Goal: Task Accomplishment & Management: Understand process/instructions

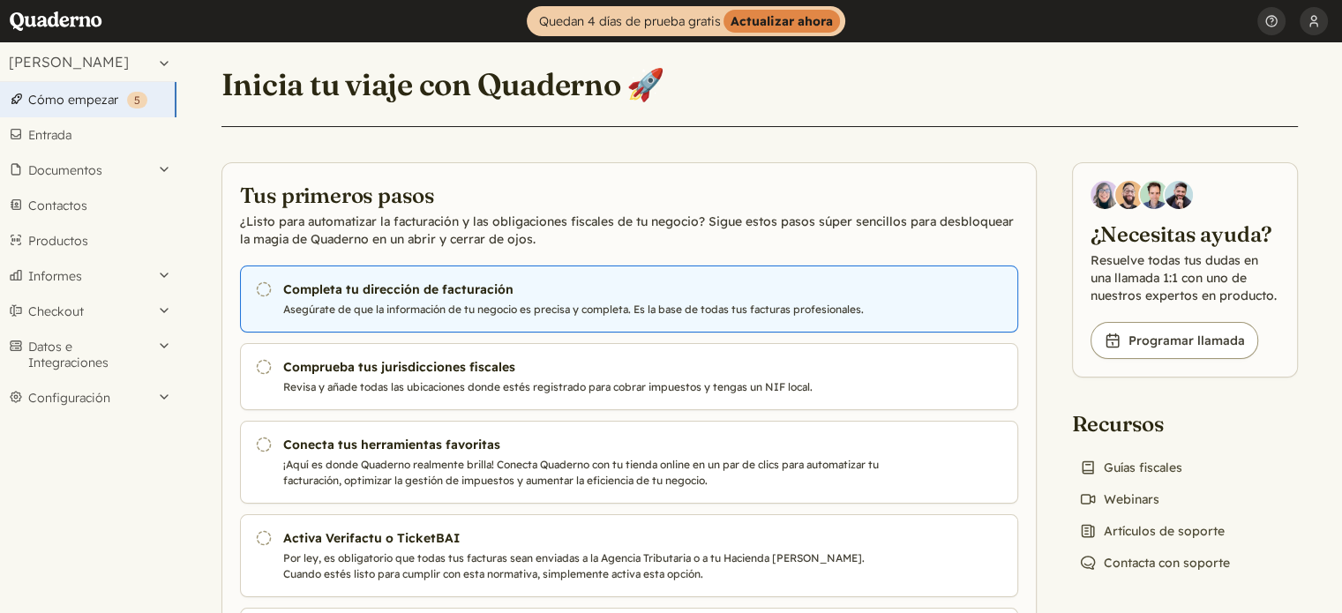
click at [440, 296] on h3 "Completa tu dirección de facturación" at bounding box center [584, 290] width 602 height 18
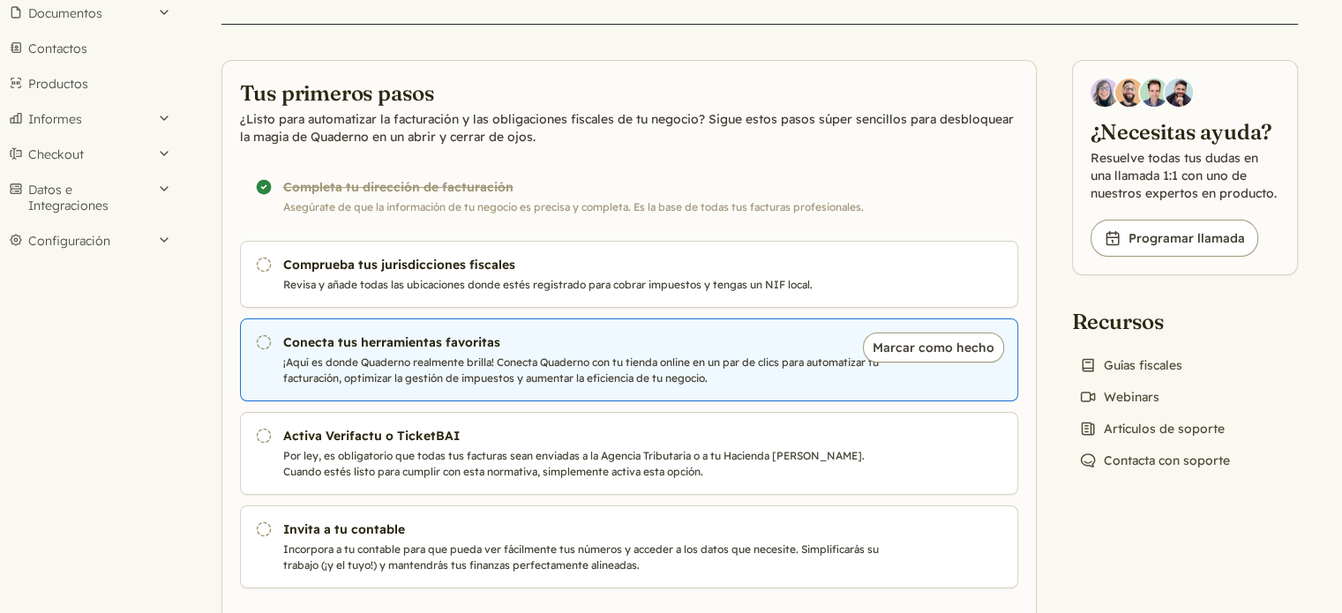
scroll to position [176, 0]
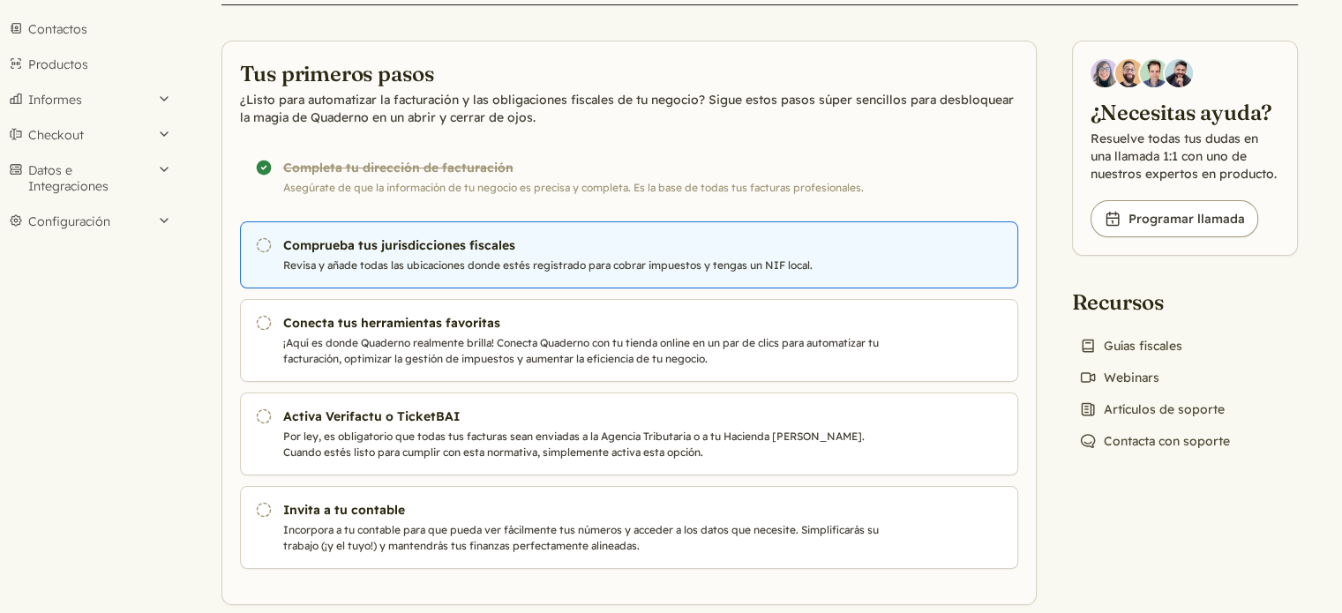
click at [487, 254] on link "Pendiente Comprueba tus jurisdicciones fiscales Revisa y añade todas las ubicac…" at bounding box center [629, 254] width 778 height 67
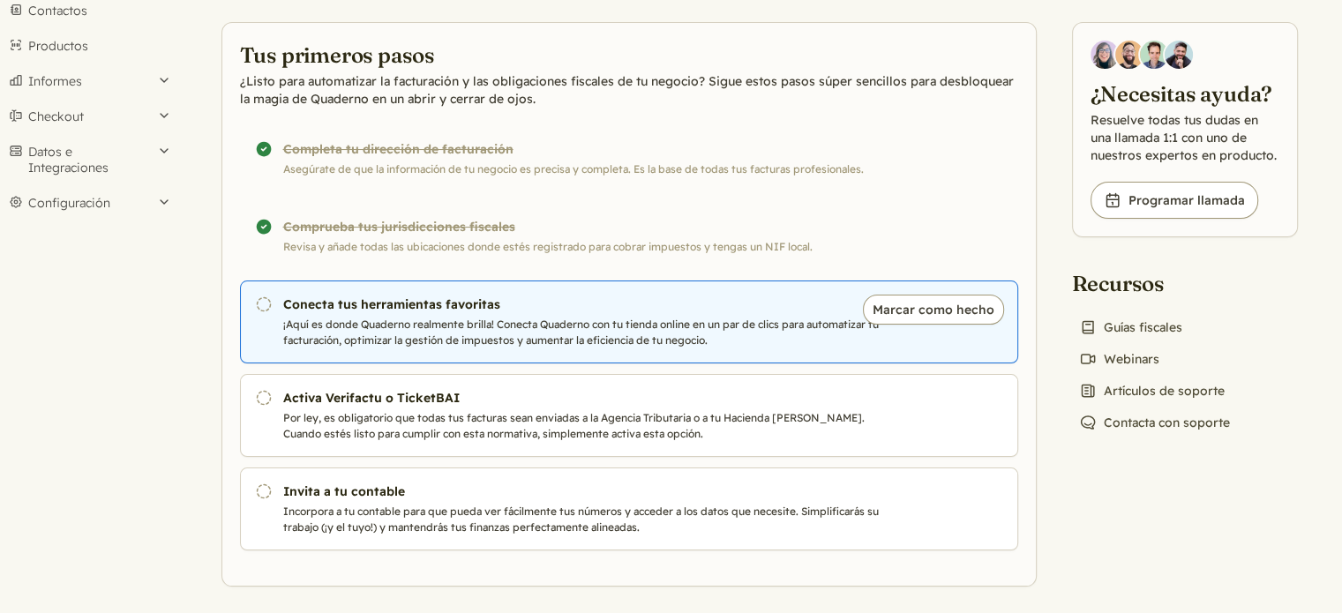
scroll to position [201, 0]
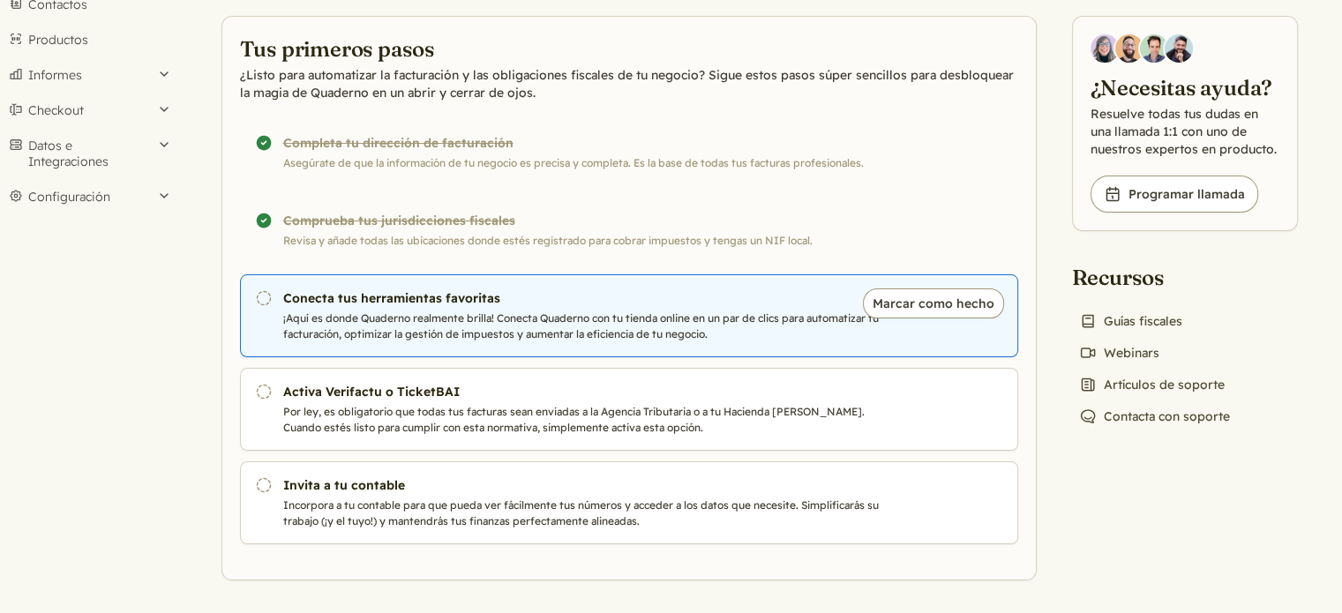
click at [462, 320] on p "¡Aquí es donde Quaderno realmente brilla! Conecta Quaderno con tu tienda online…" at bounding box center [584, 327] width 602 height 32
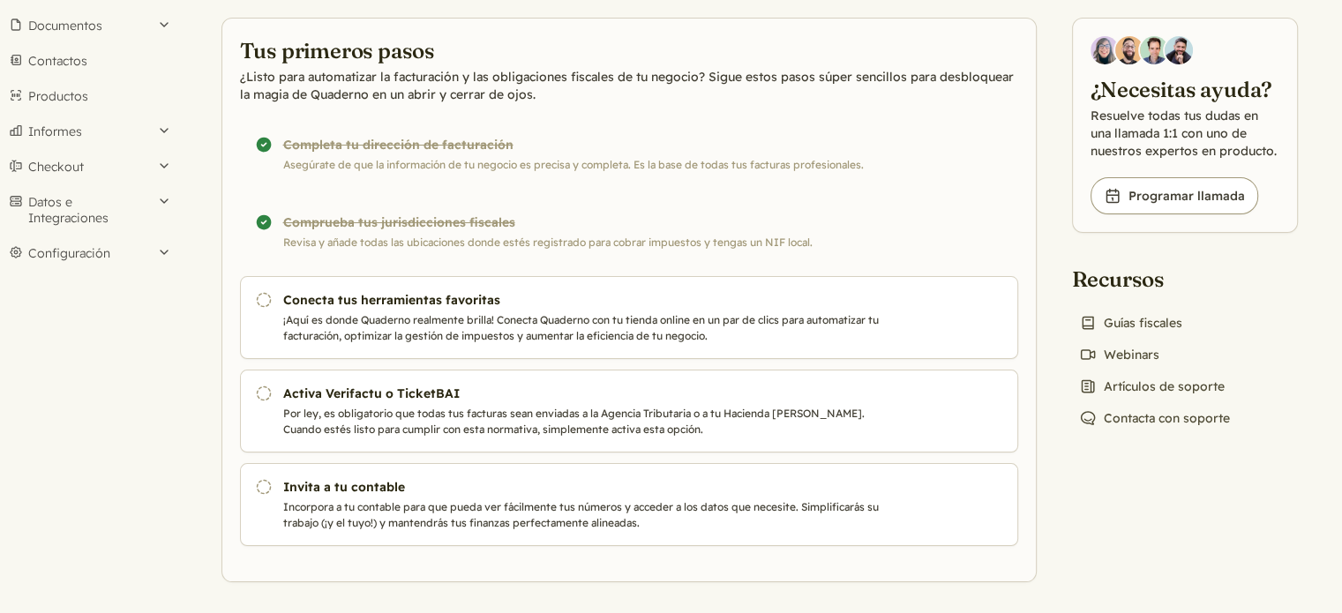
scroll to position [146, 0]
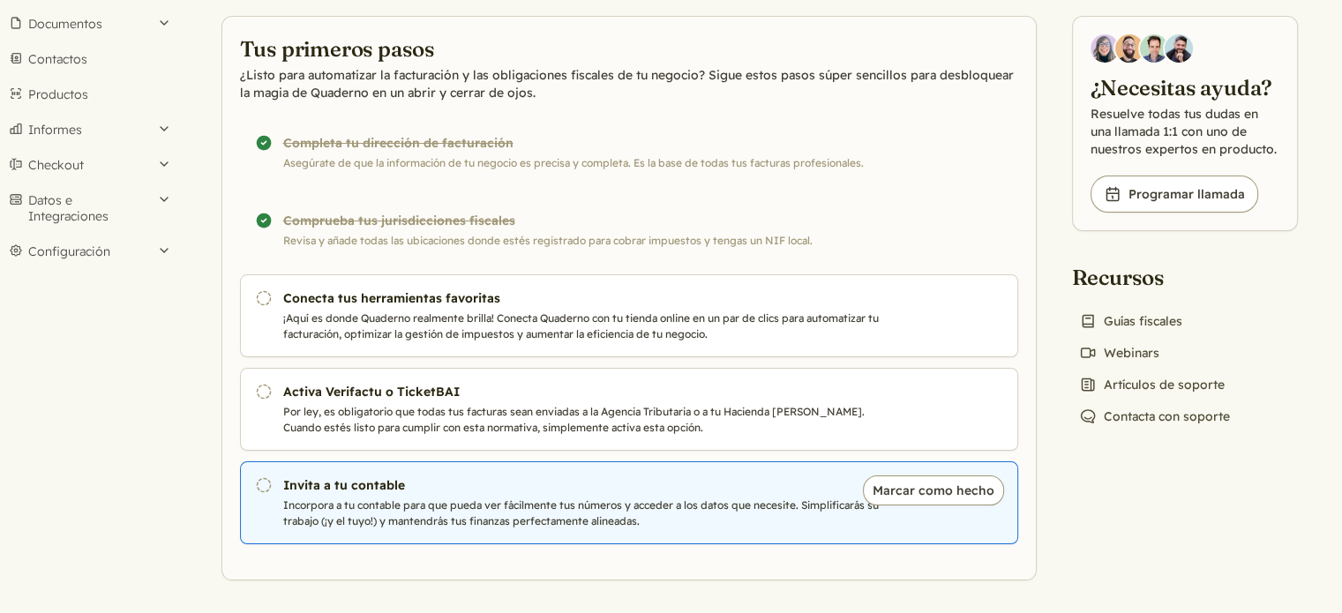
click at [370, 501] on p "Incorpora a tu contable para que pueda ver fácilmente tus números y acceder a l…" at bounding box center [584, 514] width 602 height 32
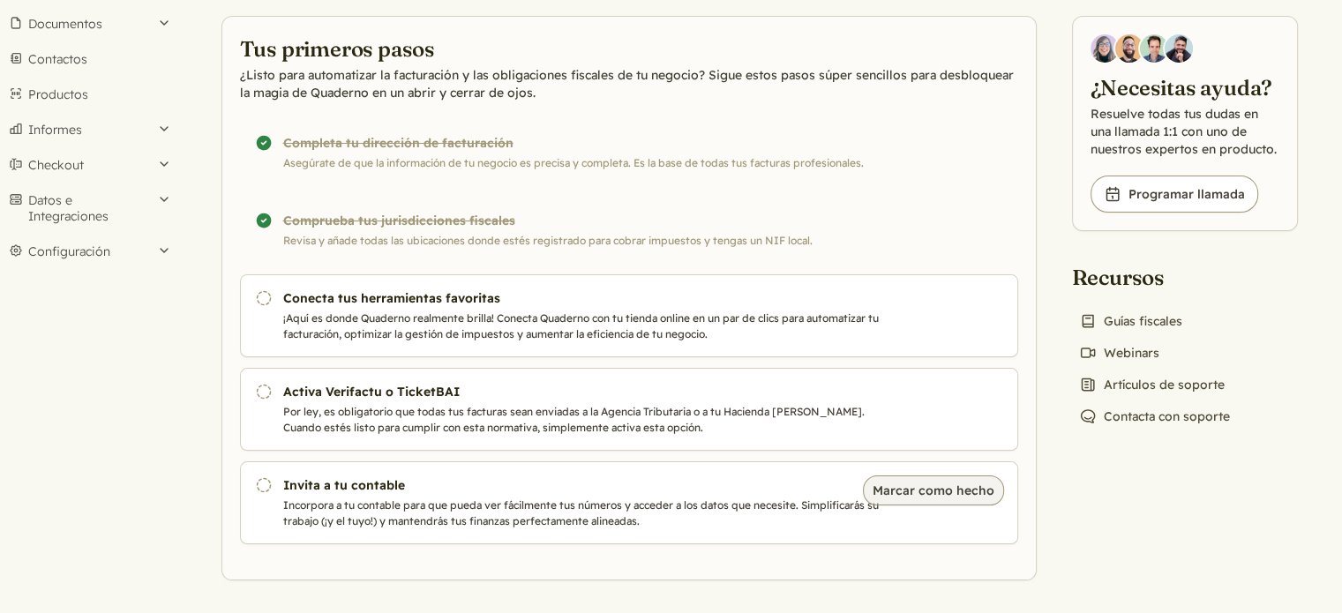
click at [922, 489] on button "Marcar como hecho" at bounding box center [933, 491] width 141 height 30
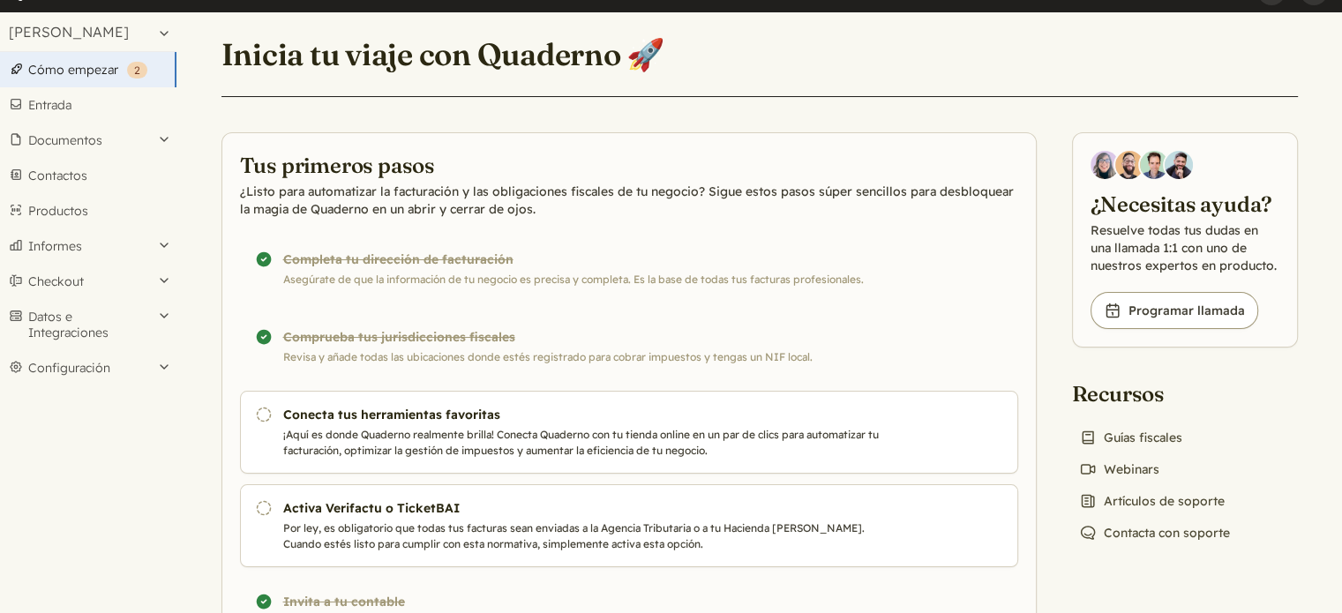
scroll to position [0, 0]
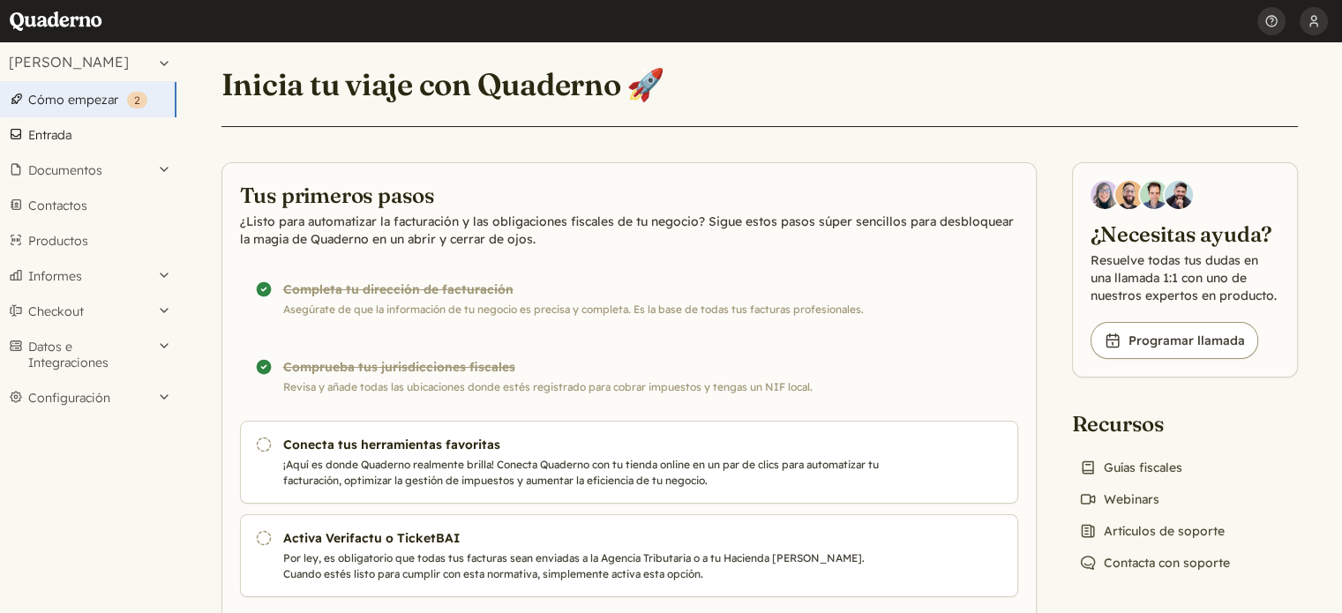
click at [64, 137] on link "Entrada" at bounding box center [88, 134] width 176 height 35
